Goal: Task Accomplishment & Management: Manage account settings

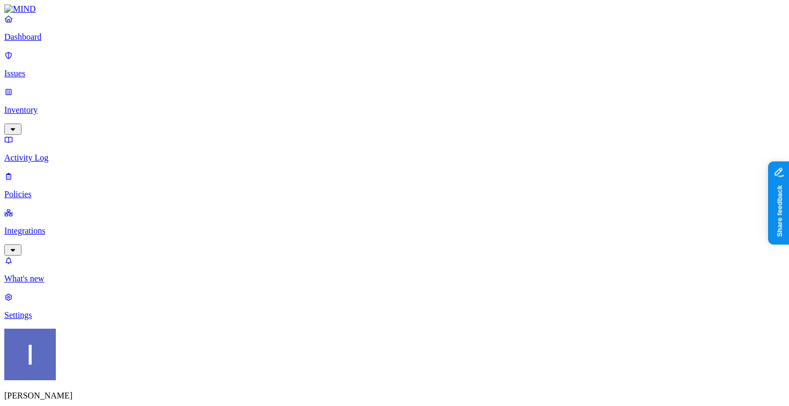
click at [113, 391] on div "[PERSON_NAME] SCI" at bounding box center [394, 383] width 780 height 110
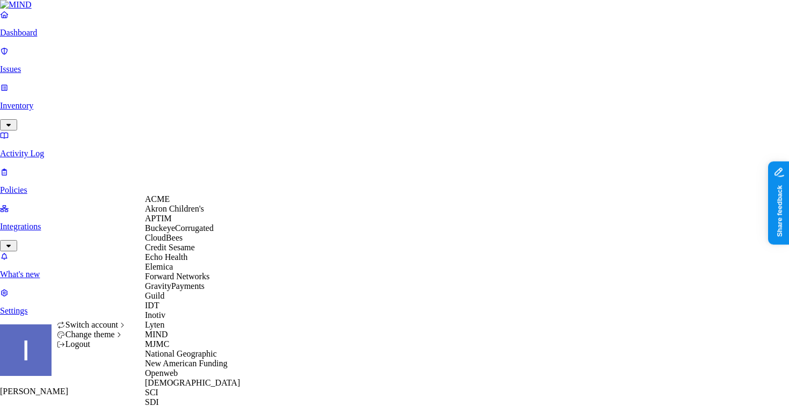
scroll to position [276, 0]
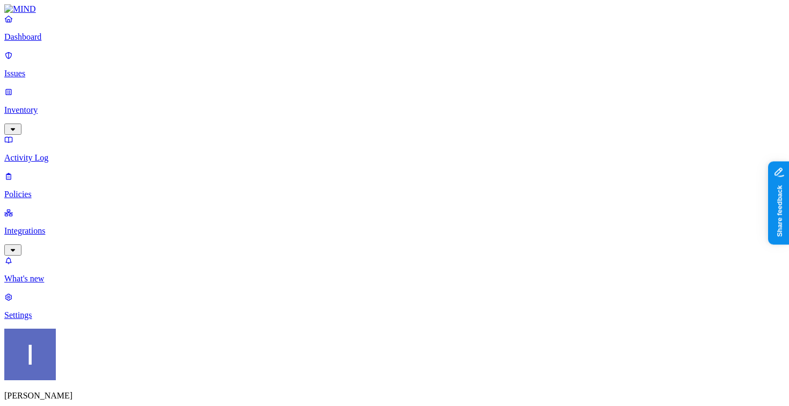
click at [88, 226] on p "Integrations" at bounding box center [394, 231] width 780 height 10
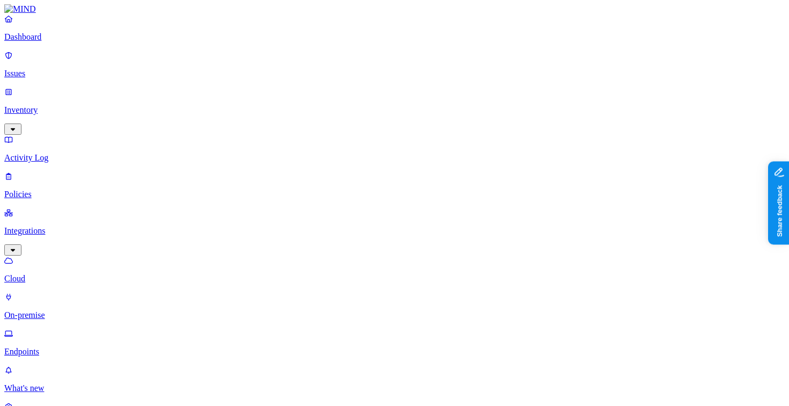
click at [33, 189] on p "Policies" at bounding box center [394, 194] width 780 height 10
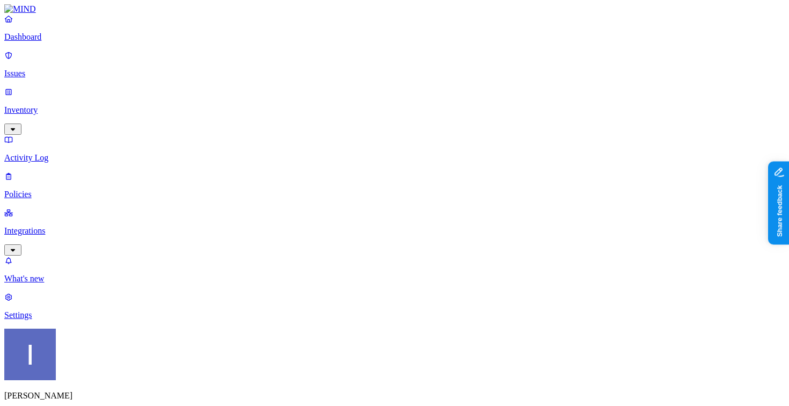
click at [257, 102] on span "Endpoint" at bounding box center [254, 106] width 32 height 9
drag, startPoint x: 290, startPoint y: 60, endPoint x: 374, endPoint y: 60, distance: 83.7
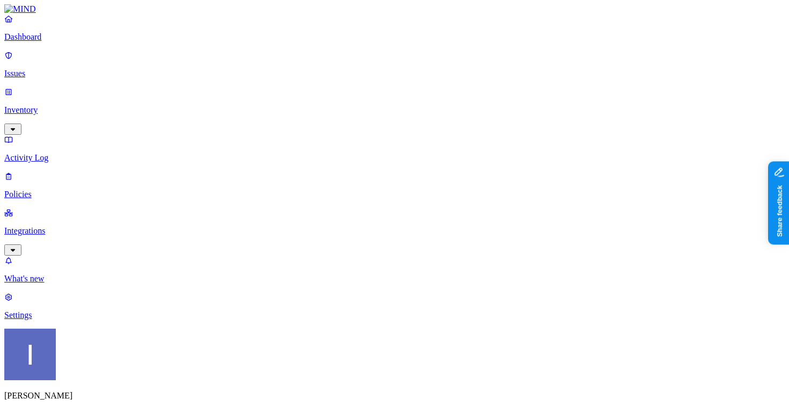
type input "Block Notion Videos and Images"
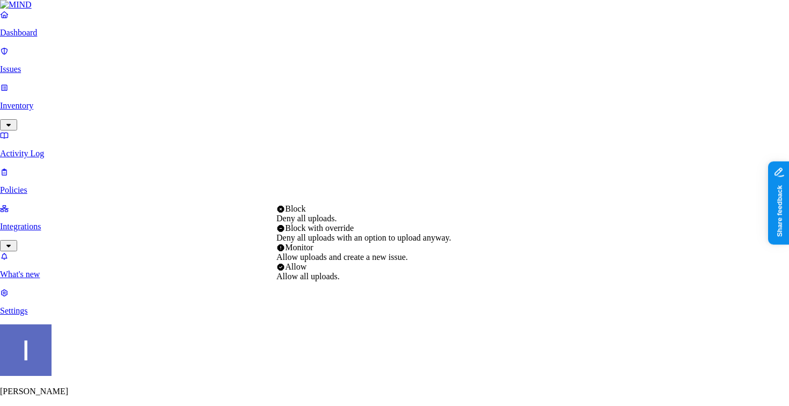
select select "4"
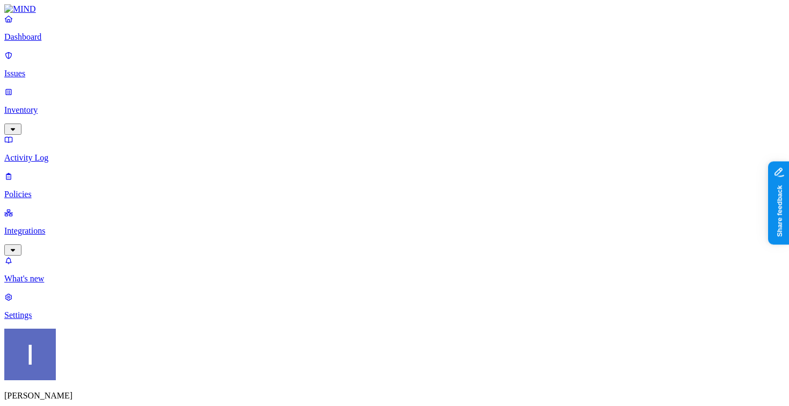
scroll to position [601, 0]
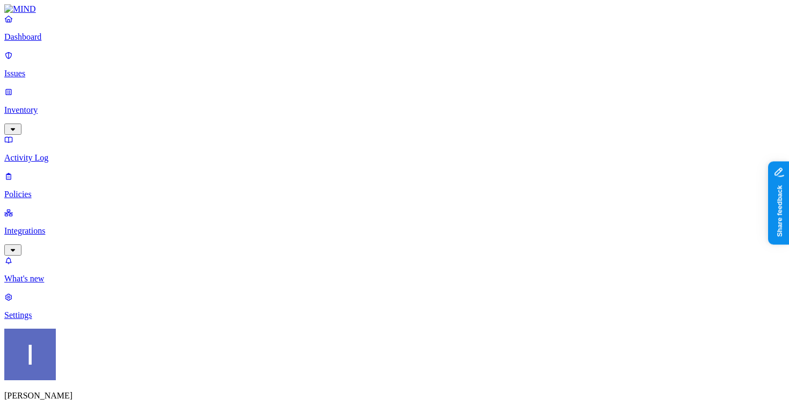
click at [59, 134] on div "Dashboard Issues Inventory Activity Log Policies Integrations" at bounding box center [394, 134] width 780 height 241
click at [59, 226] on p "Integrations" at bounding box center [394, 231] width 780 height 10
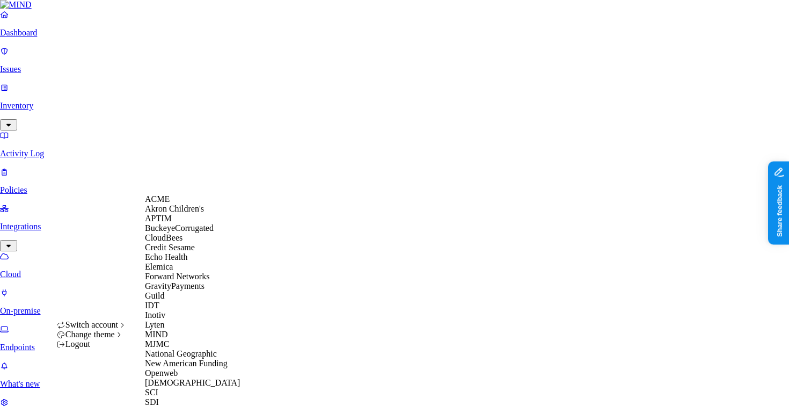
scroll to position [358, 0]
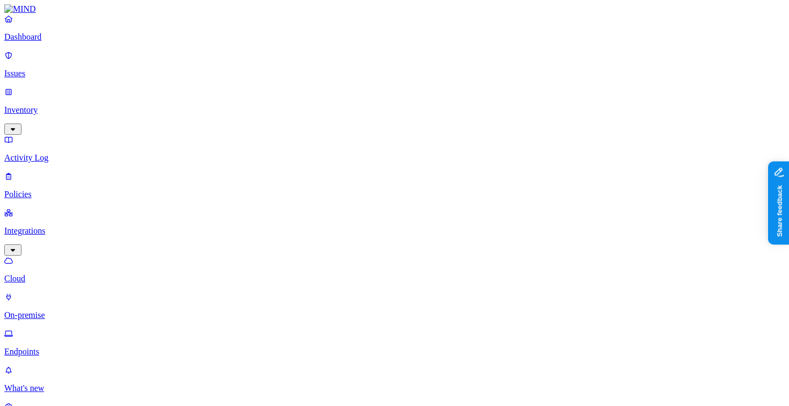
click at [53, 328] on link "Endpoints" at bounding box center [394, 342] width 780 height 28
click at [67, 274] on p "Cloud" at bounding box center [394, 279] width 780 height 10
click at [35, 189] on p "Policies" at bounding box center [394, 194] width 780 height 10
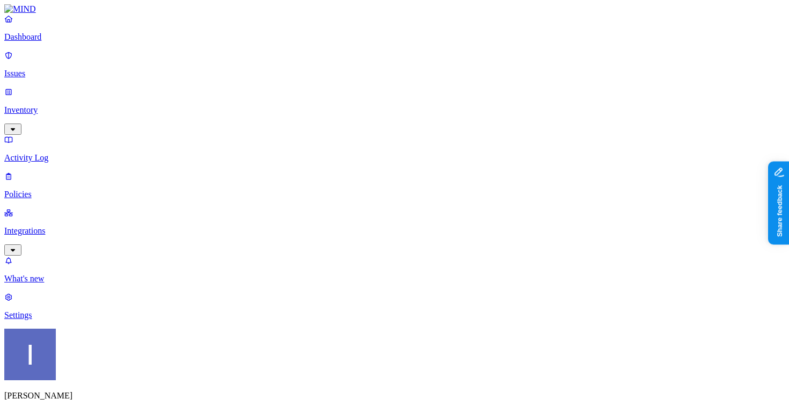
click at [70, 69] on p "Issues" at bounding box center [394, 74] width 780 height 10
click at [70, 96] on div "Dashboard Issues Inventory Activity Log Policies Integrations" at bounding box center [394, 134] width 780 height 241
click at [72, 105] on p "Inventory" at bounding box center [394, 110] width 780 height 10
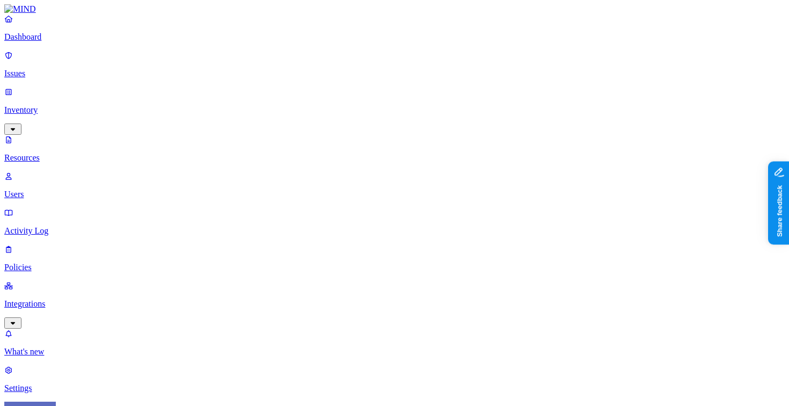
click at [70, 189] on p "Users" at bounding box center [394, 194] width 780 height 10
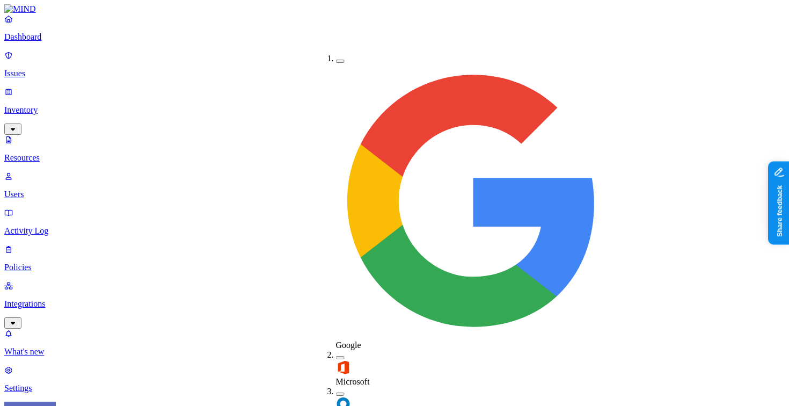
click at [345, 404] on label "Okta" at bounding box center [344, 413] width 17 height 19
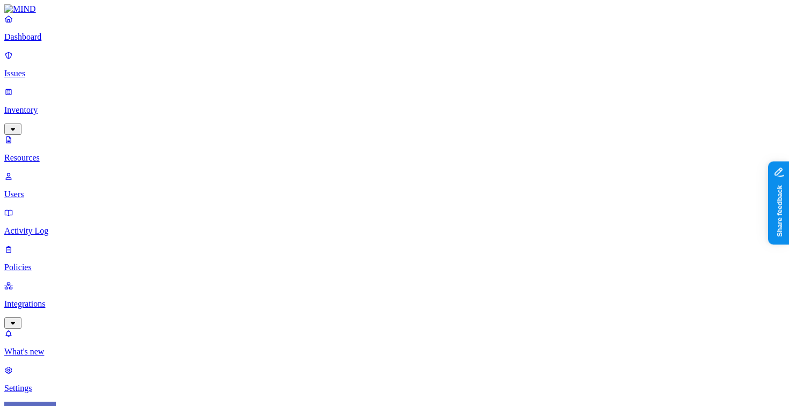
click at [44, 299] on p "Integrations" at bounding box center [394, 304] width 780 height 10
click at [62, 347] on p "Endpoints" at bounding box center [394, 352] width 780 height 10
click at [71, 255] on link "Cloud" at bounding box center [394, 269] width 780 height 28
click at [71, 310] on p "On-premise" at bounding box center [394, 315] width 780 height 10
click at [70, 347] on p "Endpoints" at bounding box center [394, 352] width 780 height 10
